Goal: Task Accomplishment & Management: Use online tool/utility

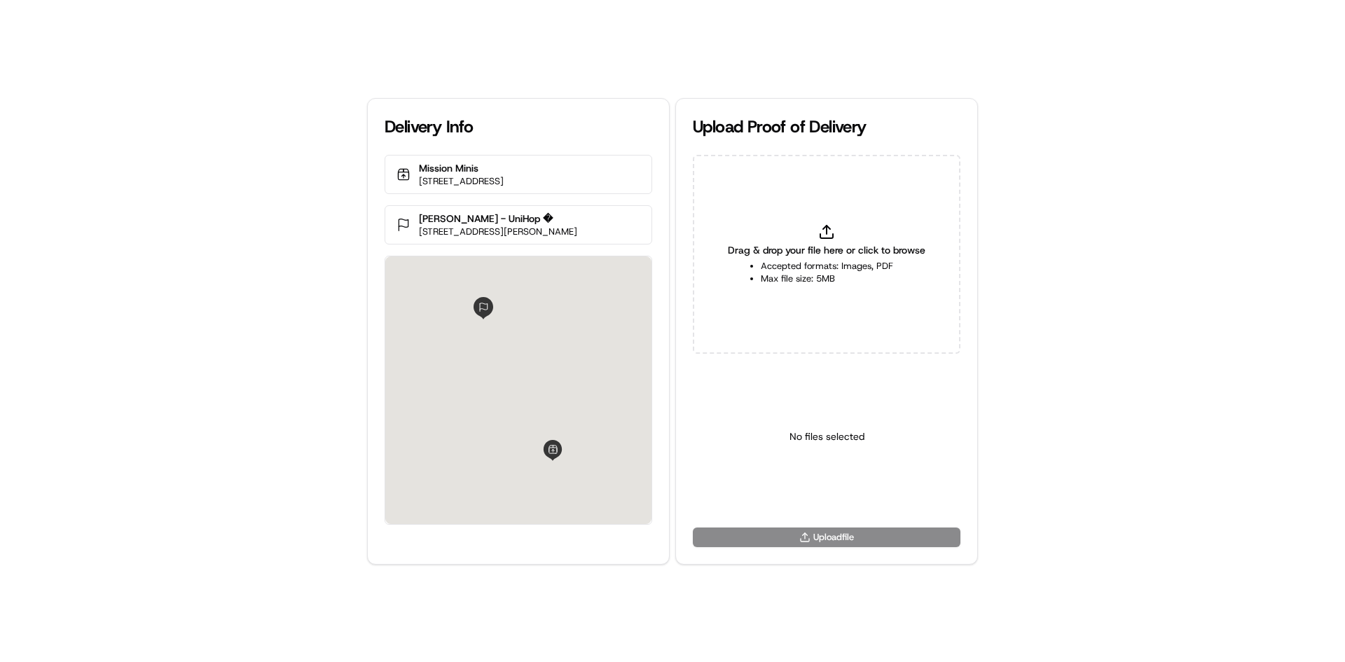
click at [823, 216] on div "Drag & drop your file here or click to browse Accepted formats: Images, PDF Max…" at bounding box center [827, 254] width 268 height 199
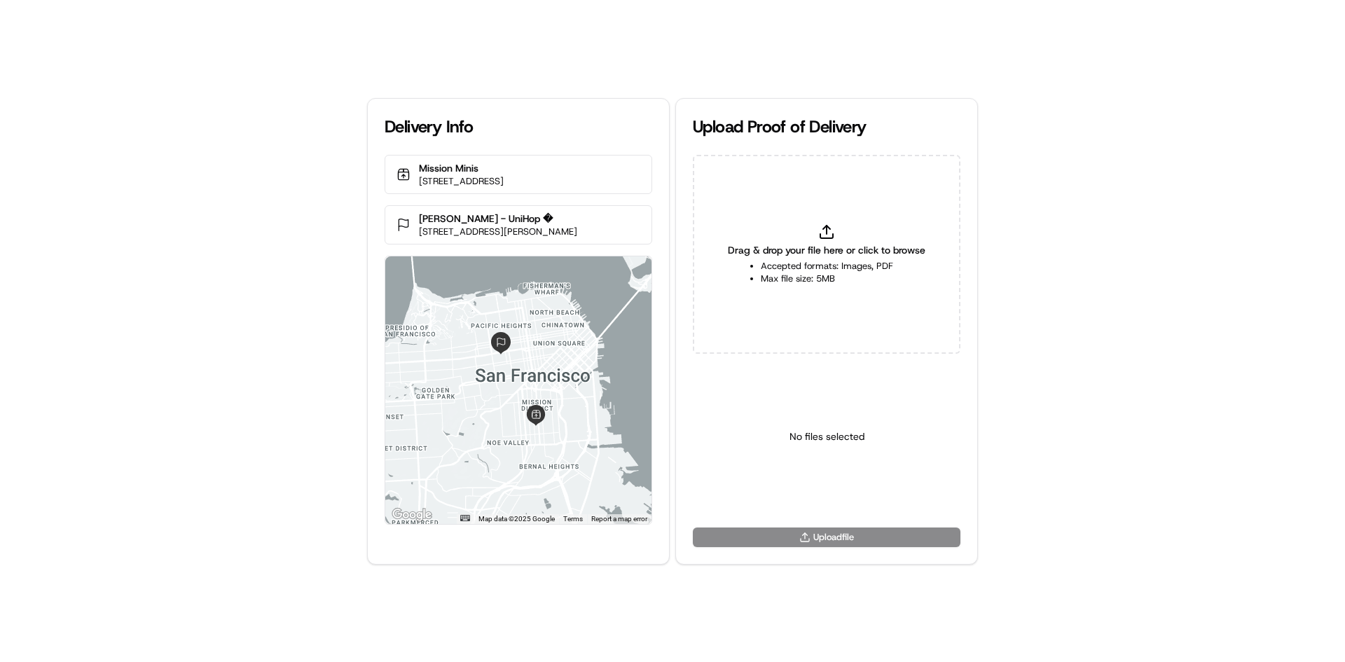
type input "C:\fakepath\WhatsApp Image [DATE] 11.18.11_b25f7788.jpg"
click at [826, 493] on html "Delivery Info Mission Minis [STREET_ADDRESS] [PERSON_NAME] - UniHop � [STREET_A…" at bounding box center [672, 331] width 1345 height 662
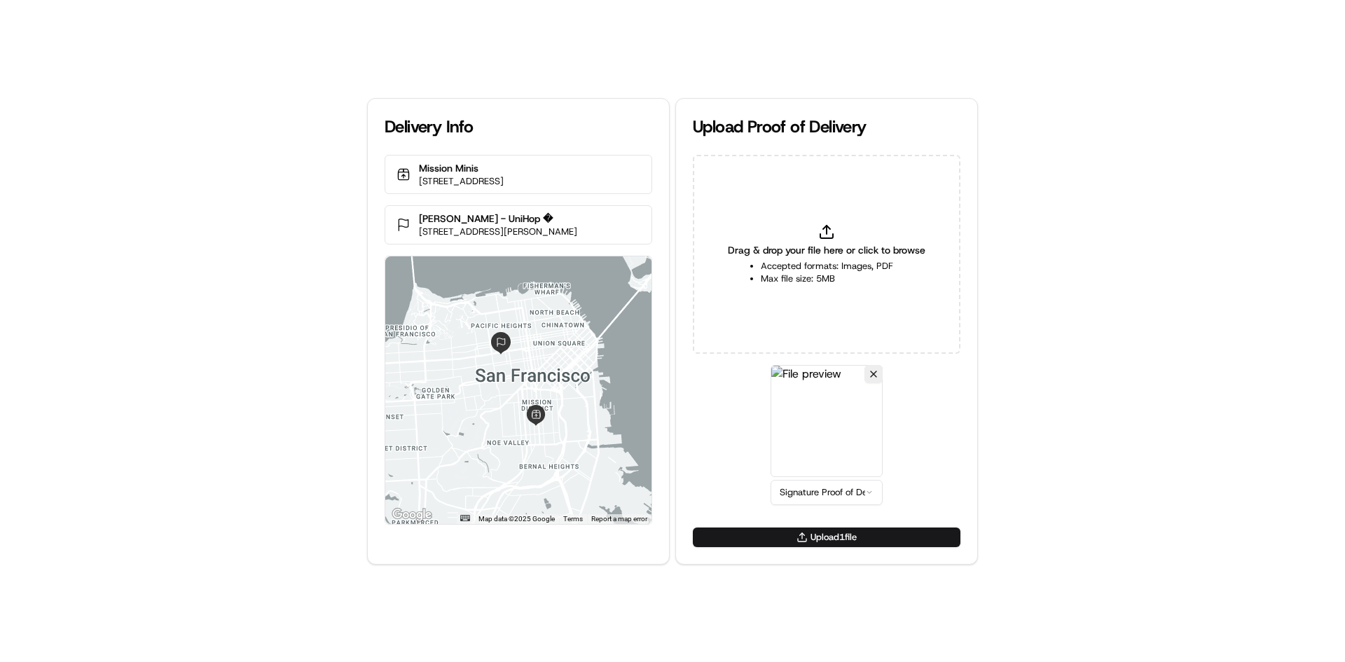
click at [1090, 416] on div "Delivery Info Mission Minis [STREET_ADDRESS] [PERSON_NAME] - UniHop � [STREET_A…" at bounding box center [672, 331] width 1345 height 662
click at [911, 537] on button "Upload 1 file" at bounding box center [827, 537] width 268 height 20
